Goal: Download file/media

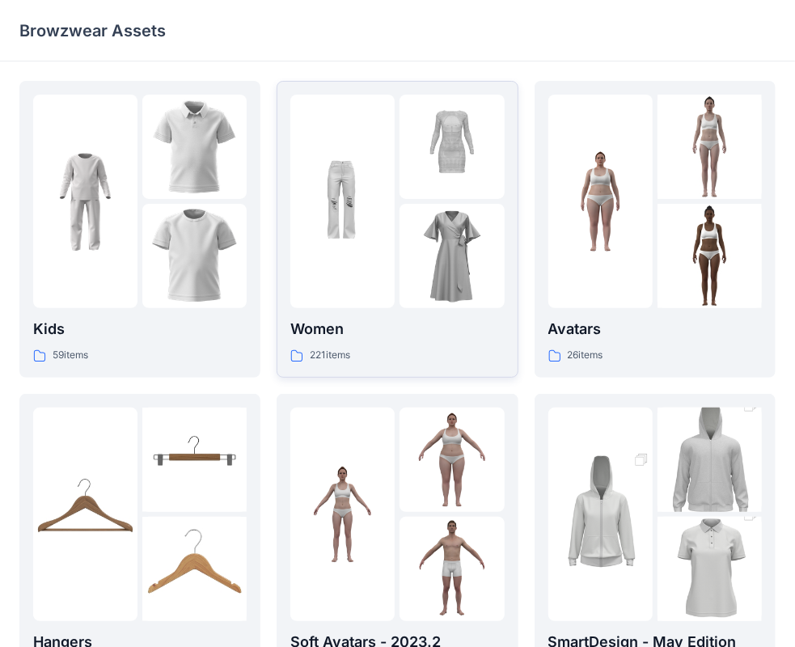
click at [358, 246] on img at bounding box center [343, 202] width 104 height 104
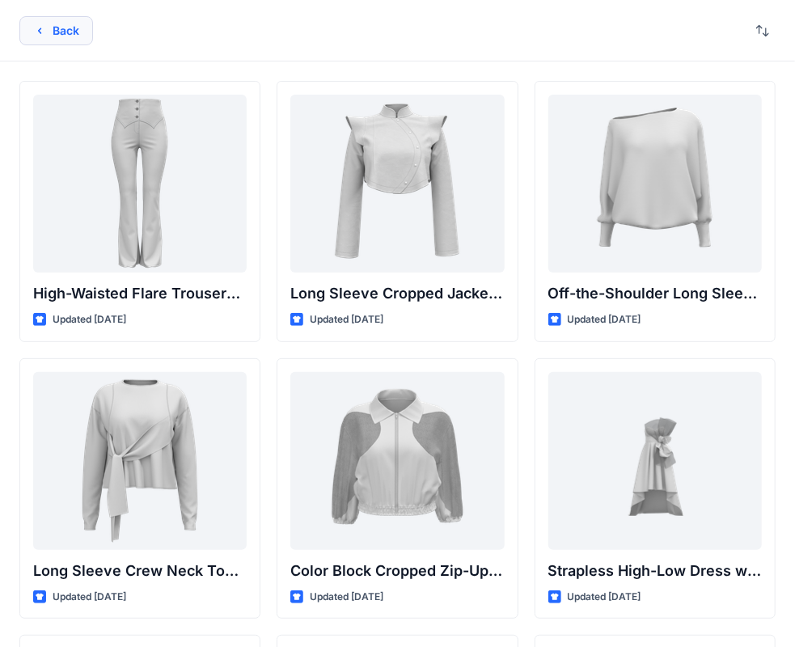
click at [61, 32] on button "Back" at bounding box center [56, 30] width 74 height 29
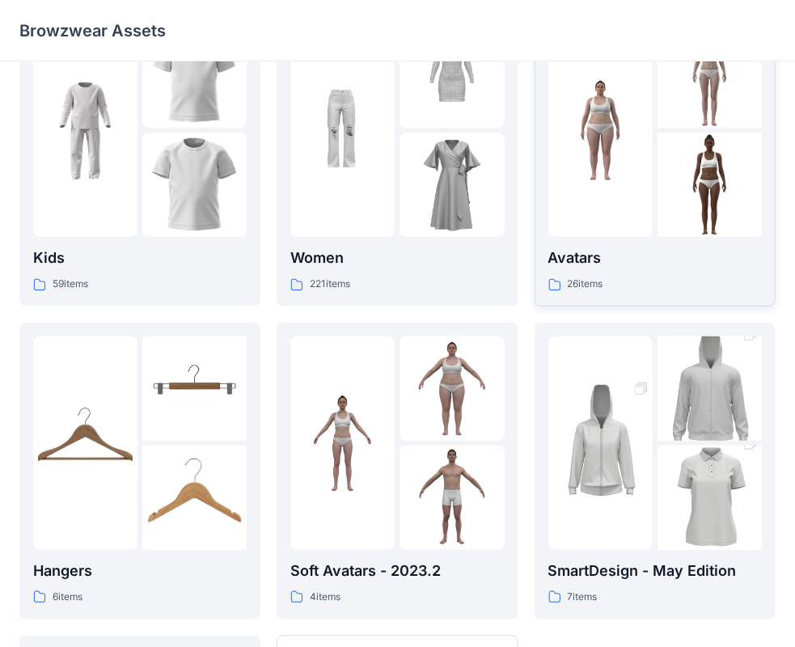
scroll to position [162, 0]
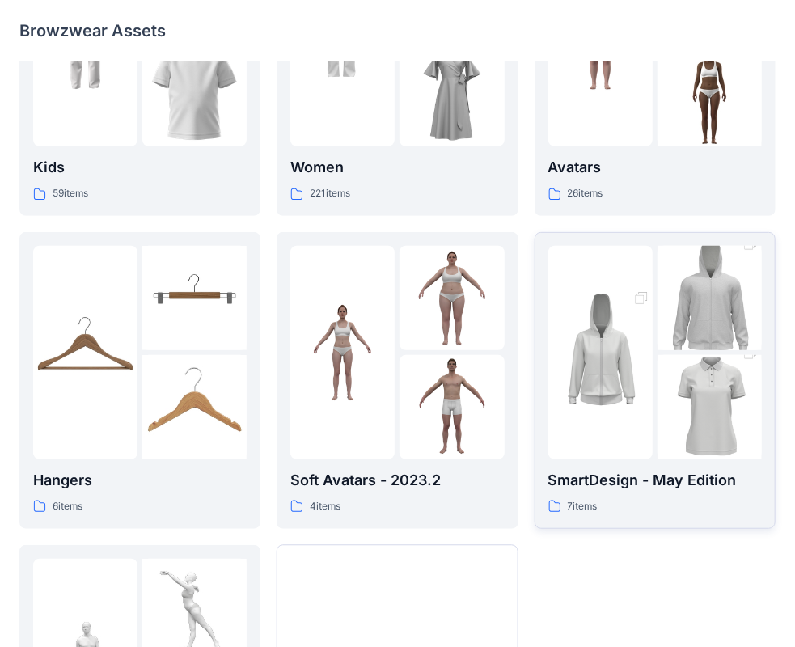
click at [670, 398] on img at bounding box center [710, 407] width 104 height 157
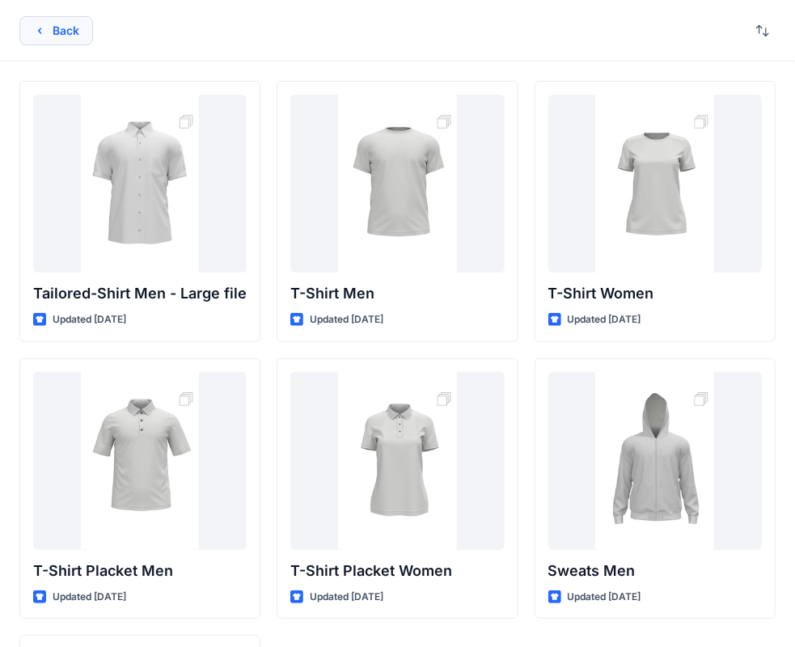
click at [66, 32] on button "Back" at bounding box center [56, 30] width 74 height 29
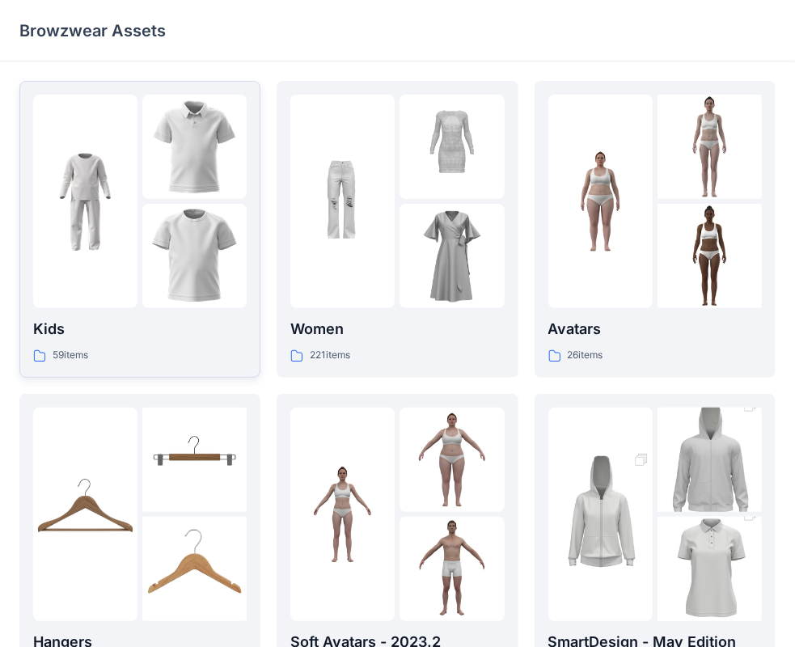
click at [126, 228] on img at bounding box center [85, 202] width 104 height 104
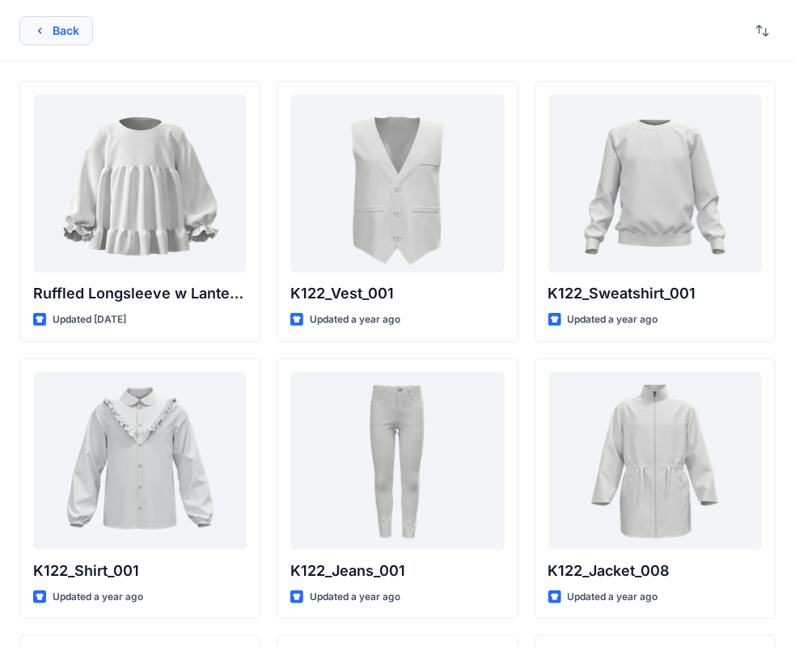
click at [63, 33] on button "Back" at bounding box center [56, 30] width 74 height 29
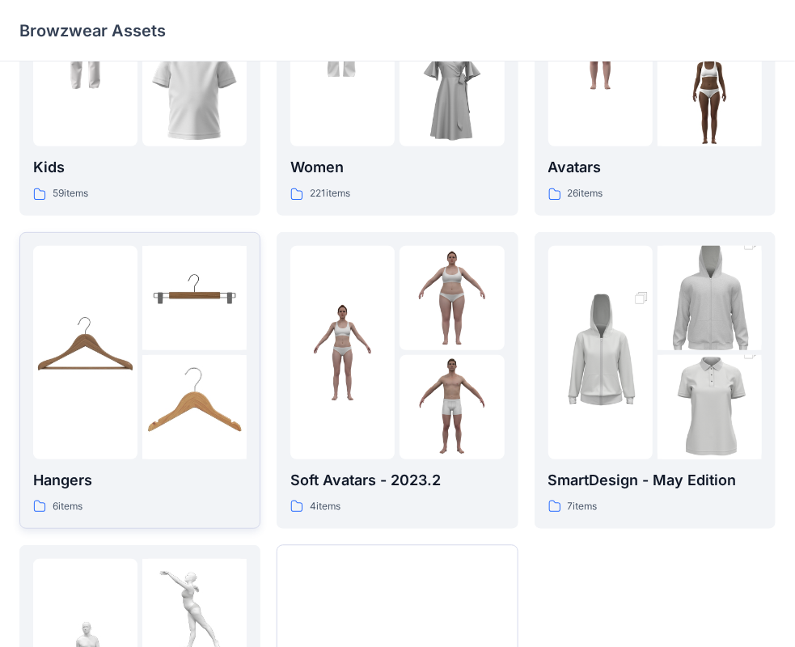
scroll to position [401, 0]
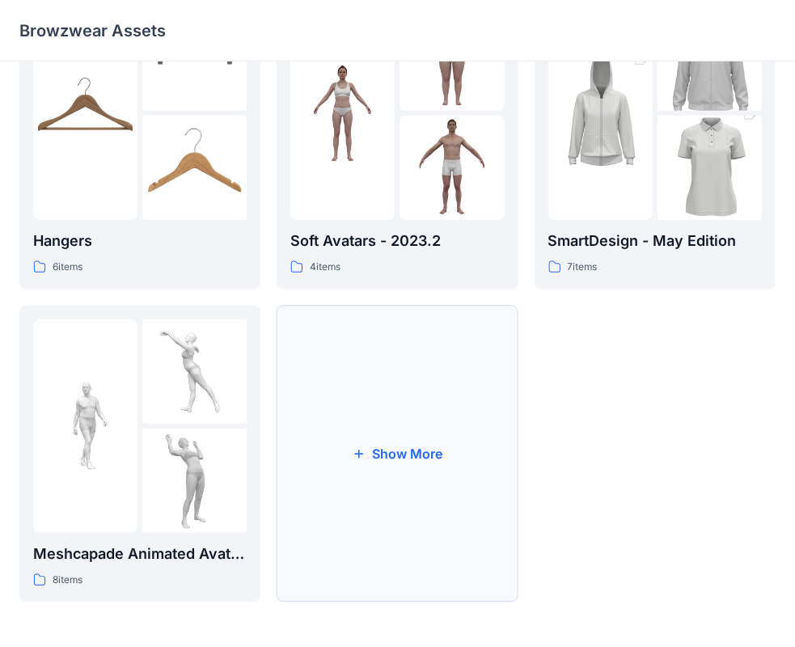
click at [372, 435] on button "Show More" at bounding box center [397, 454] width 241 height 297
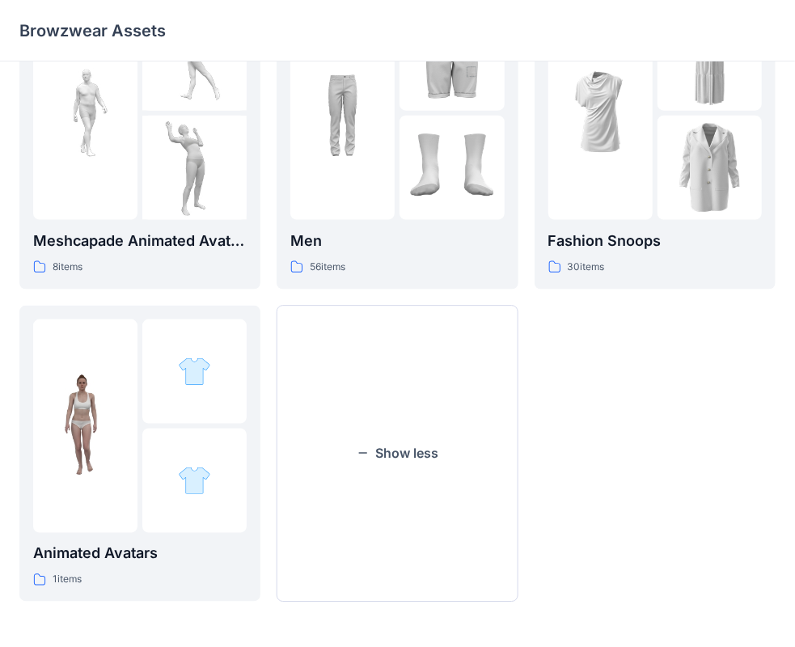
scroll to position [311, 0]
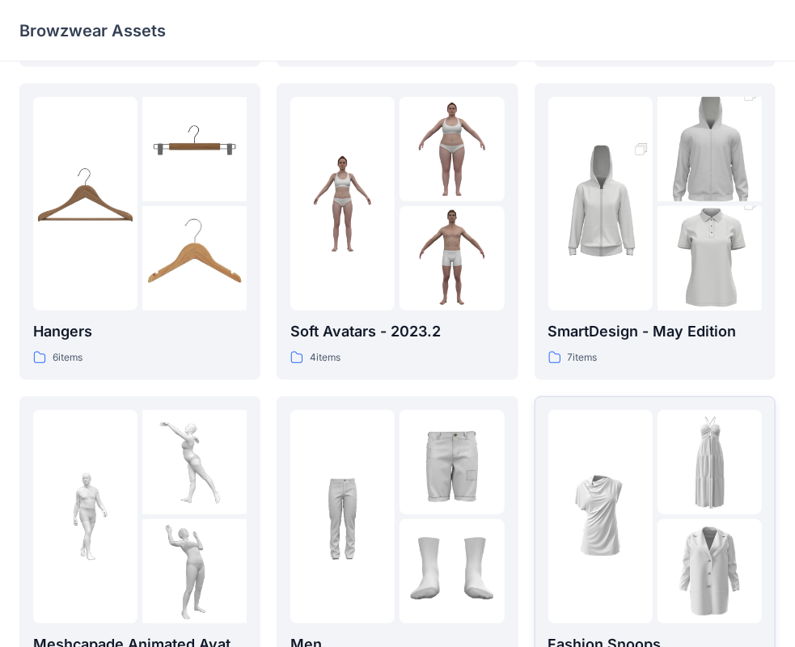
click at [640, 464] on img at bounding box center [601, 516] width 104 height 104
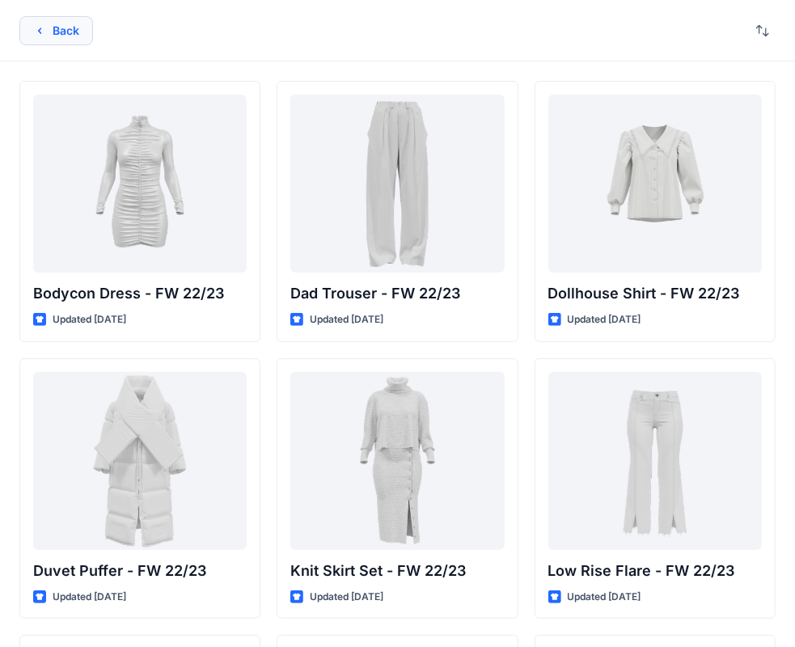
click at [67, 31] on button "Back" at bounding box center [56, 30] width 74 height 29
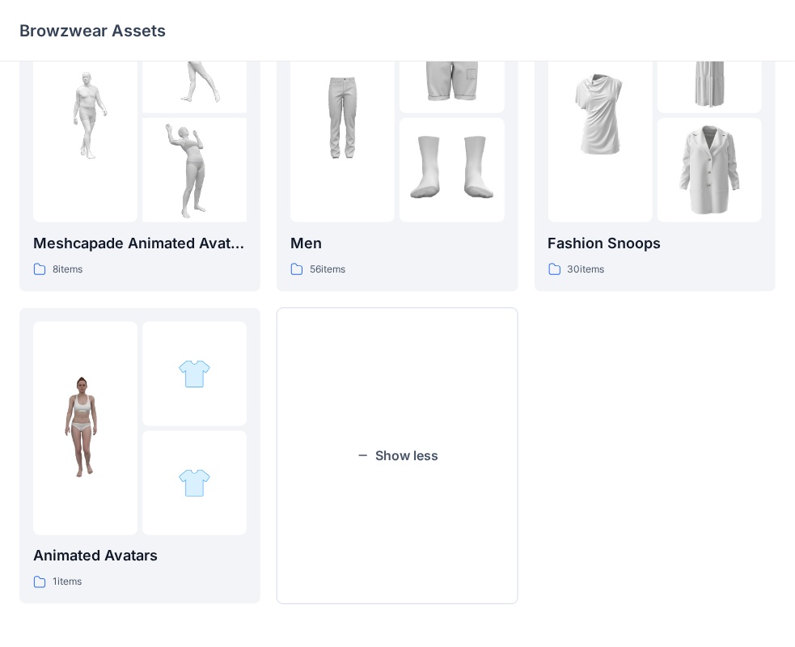
scroll to position [715, 0]
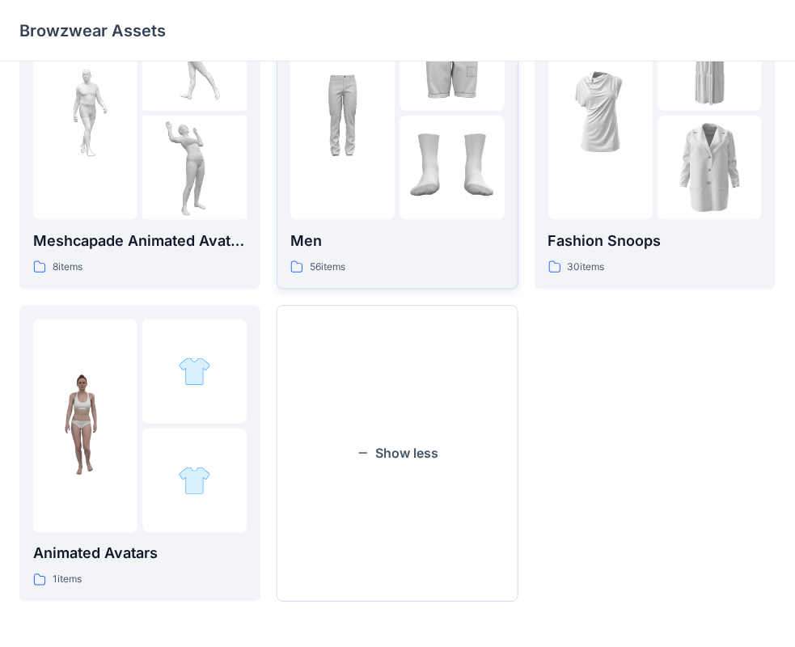
click at [377, 185] on div at bounding box center [343, 113] width 104 height 214
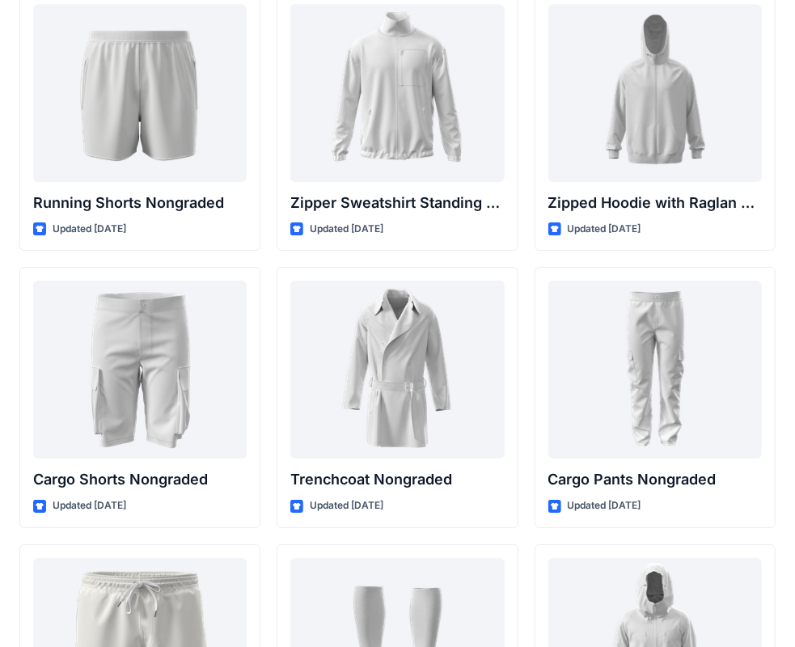
scroll to position [2023, 0]
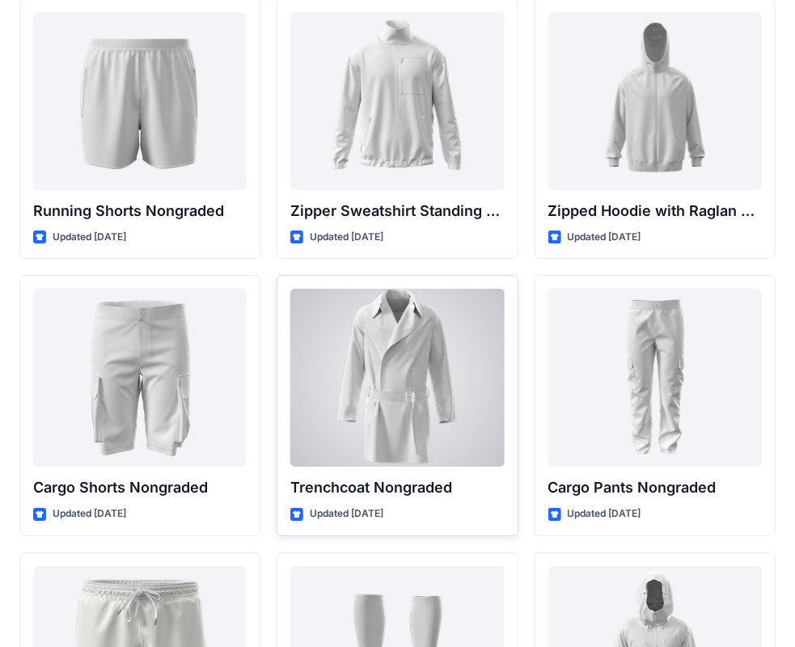
click at [397, 358] on div at bounding box center [398, 378] width 214 height 178
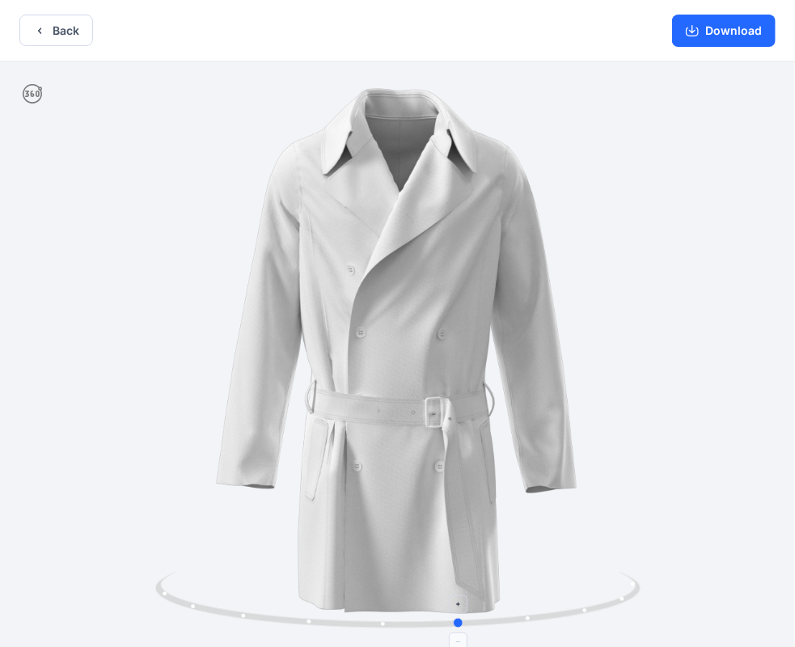
drag, startPoint x: 543, startPoint y: 617, endPoint x: 121, endPoint y: 564, distance: 425.7
click at [36, 29] on icon "button" at bounding box center [39, 30] width 13 height 13
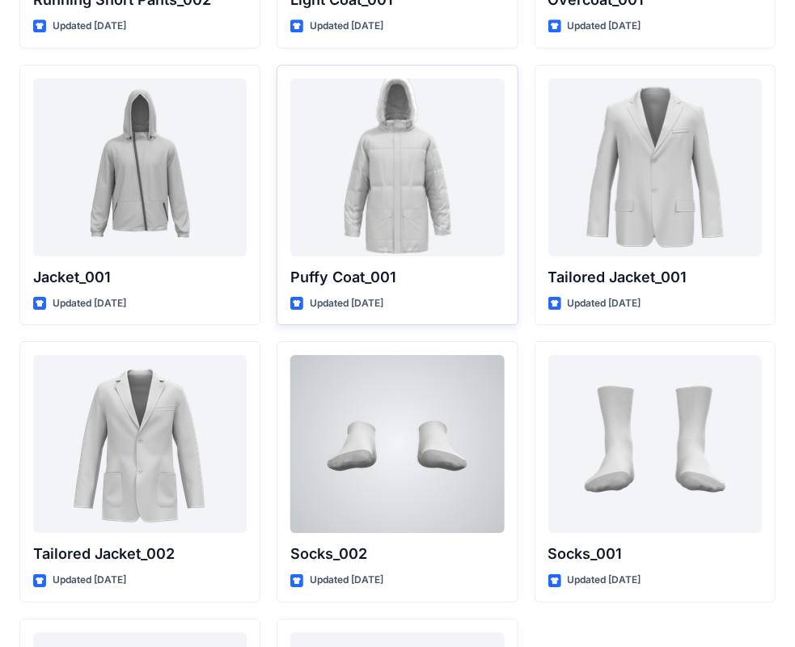
scroll to position [4613, 0]
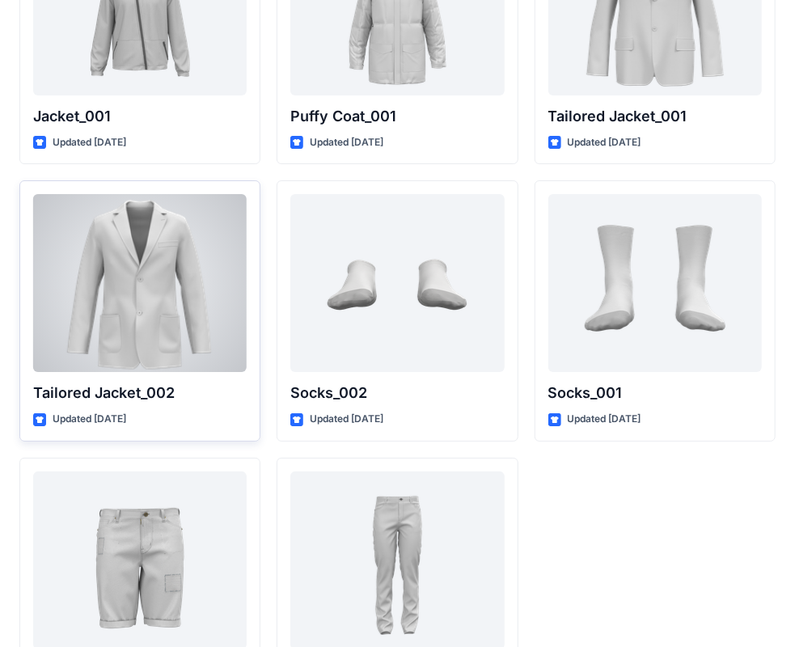
click at [162, 295] on div at bounding box center [140, 283] width 214 height 178
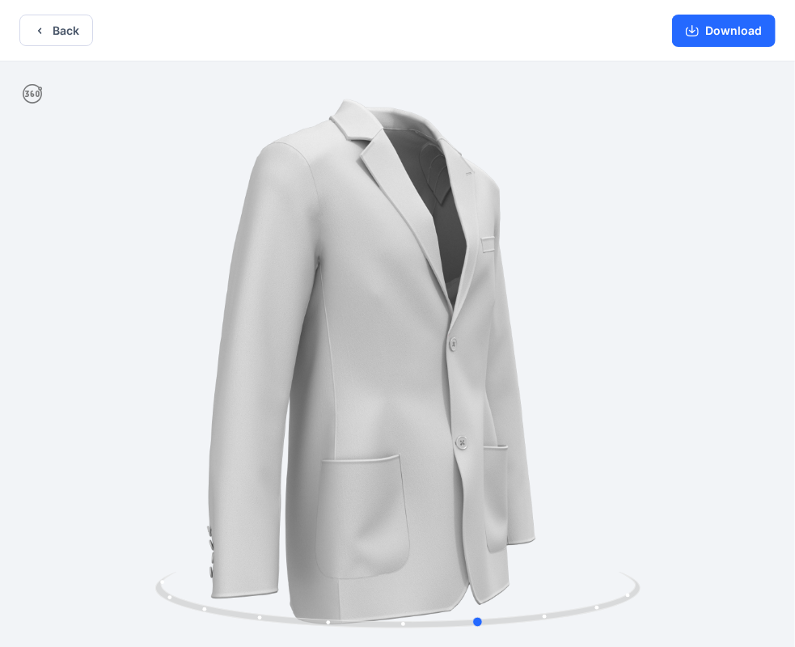
drag, startPoint x: 502, startPoint y: 621, endPoint x: 100, endPoint y: 547, distance: 409.0
click at [100, 547] on div at bounding box center [397, 356] width 795 height 589
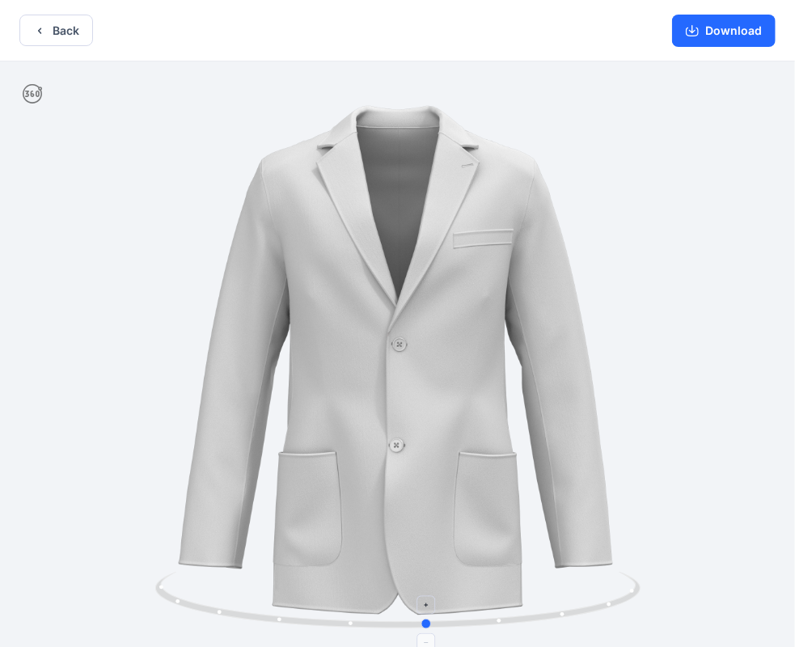
drag, startPoint x: 419, startPoint y: 626, endPoint x: 366, endPoint y: 621, distance: 53.7
click at [366, 621] on icon at bounding box center [400, 602] width 490 height 61
click at [735, 37] on button "Download" at bounding box center [724, 31] width 104 height 32
